Goal: Use online tool/utility: Use online tool/utility

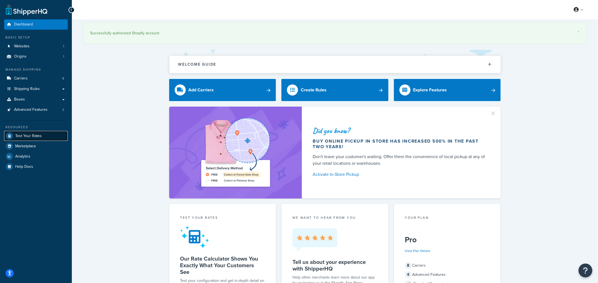
click at [33, 134] on span "Test Your Rates" at bounding box center [28, 136] width 27 height 5
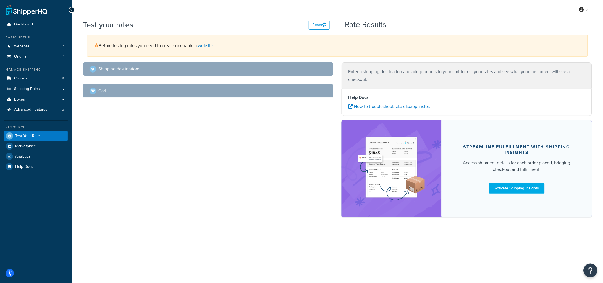
select select "[GEOGRAPHIC_DATA]"
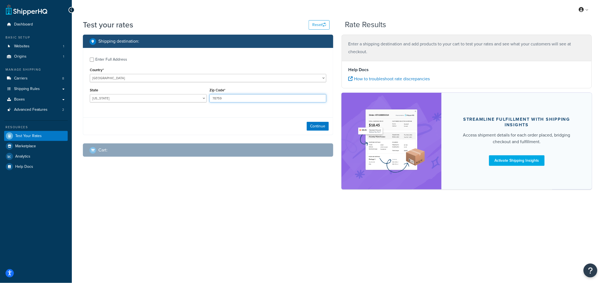
drag, startPoint x: 242, startPoint y: 98, endPoint x: 197, endPoint y: 98, distance: 45.1
click at [197, 98] on div "State [US_STATE] [US_STATE] [US_STATE] [US_STATE] [US_STATE] Armed Forces Ameri…" at bounding box center [207, 96] width 239 height 20
type input "76458"
click at [317, 124] on button "Continue" at bounding box center [318, 126] width 22 height 9
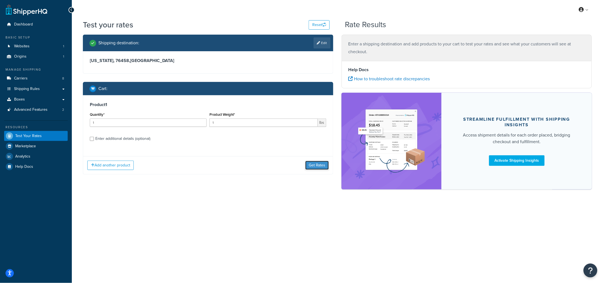
click at [320, 163] on button "Get Rates" at bounding box center [318, 165] width 24 height 9
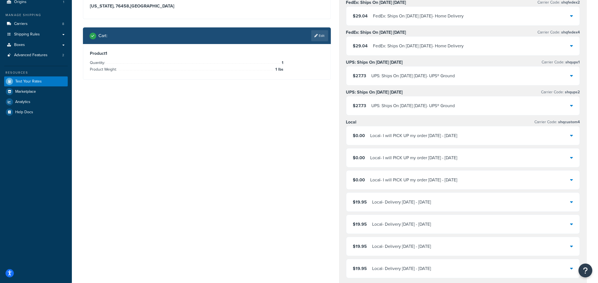
scroll to position [55, 0]
click at [234, 122] on div "Shipping destination : Edit [US_STATE], 76458 , [GEOGRAPHIC_DATA] Cart : Edit P…" at bounding box center [335, 213] width 512 height 466
